Goal: Navigation & Orientation: Go to known website

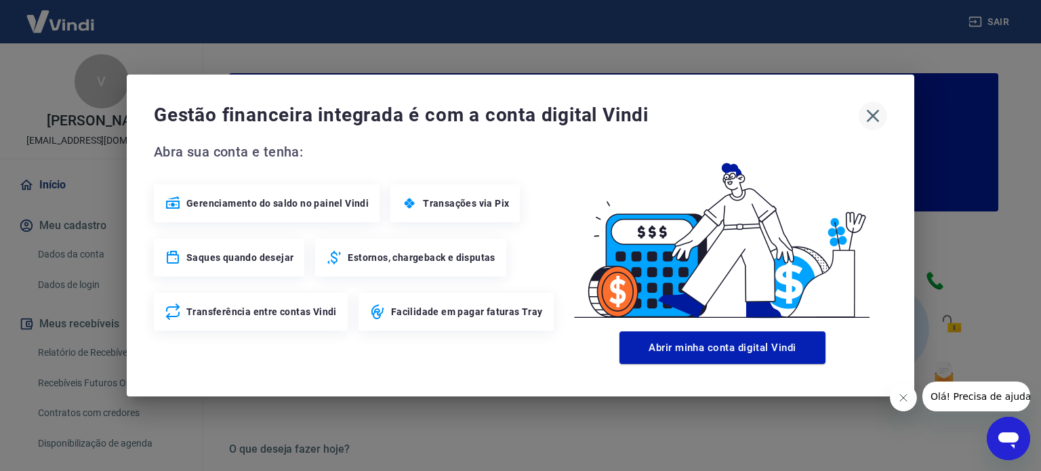
click at [866, 111] on icon "button" at bounding box center [873, 116] width 22 height 22
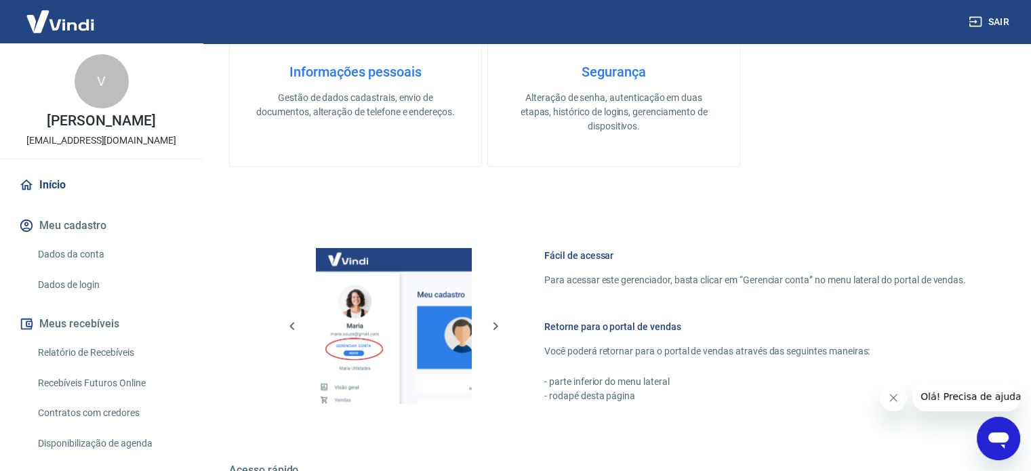
scroll to position [739, 0]
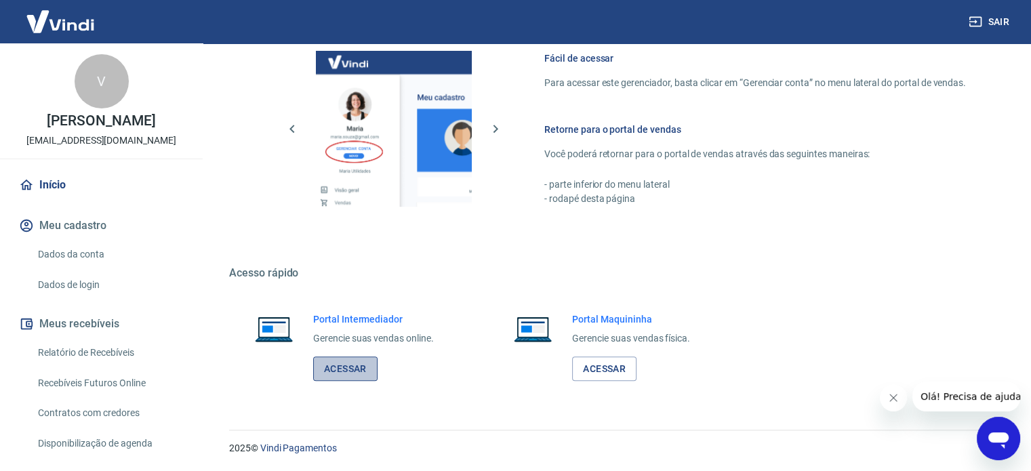
click at [350, 363] on link "Acessar" at bounding box center [345, 368] width 64 height 25
